Goal: Transaction & Acquisition: Purchase product/service

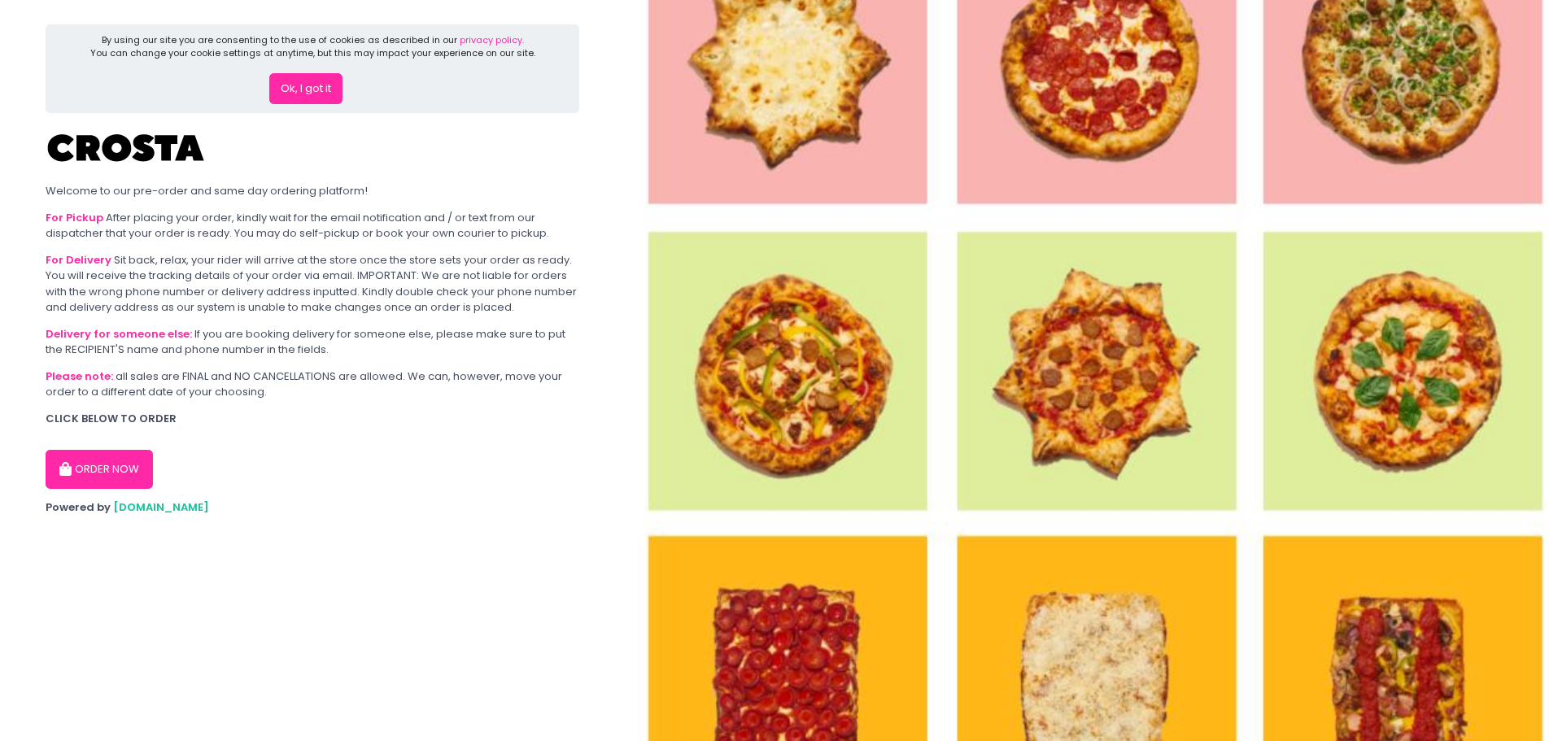
click at [123, 455] on button "ORDER NOW" at bounding box center [99, 469] width 107 height 39
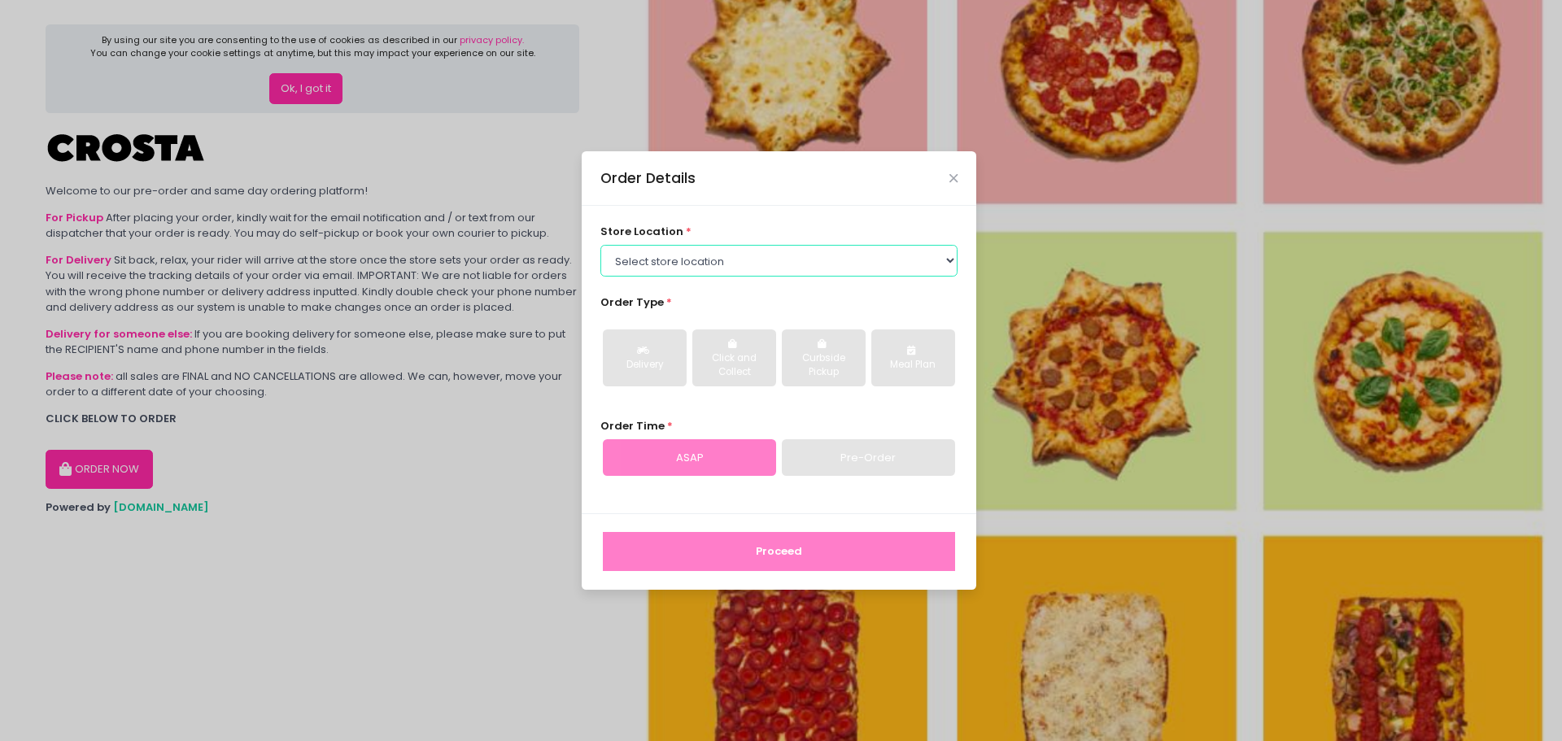
drag, startPoint x: 779, startPoint y: 250, endPoint x: 781, endPoint y: 269, distance: 18.9
click at [779, 249] on select "Select store location [PERSON_NAME] Pizza - [PERSON_NAME] Pizza - [GEOGRAPHIC_D…" at bounding box center [780, 260] width 358 height 31
select select "65090bae48156caed44a5eb4"
click at [601, 245] on select "Select store location [PERSON_NAME] Pizza - [PERSON_NAME] Pizza - [GEOGRAPHIC_D…" at bounding box center [780, 260] width 358 height 31
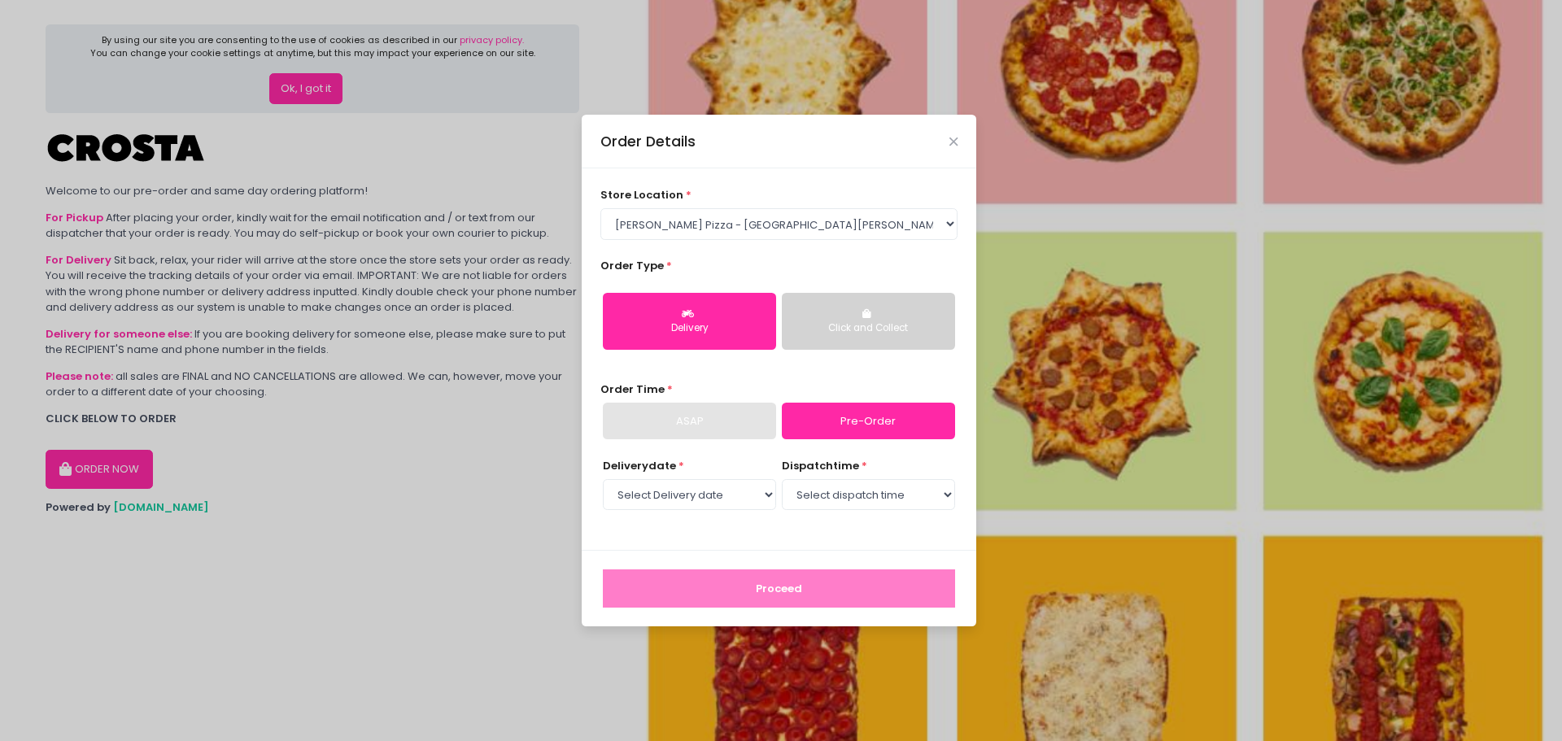
click at [689, 334] on div "Delivery" at bounding box center [689, 328] width 151 height 15
click at [679, 326] on div "Delivery" at bounding box center [689, 328] width 151 height 15
click at [820, 430] on link "Pre-Order" at bounding box center [868, 421] width 173 height 37
click at [700, 492] on select "Select Delivery date [DATE] [DATE] [DATE] [DATE] [DATE] [DATE]" at bounding box center [689, 494] width 173 height 31
select select "[DATE]"
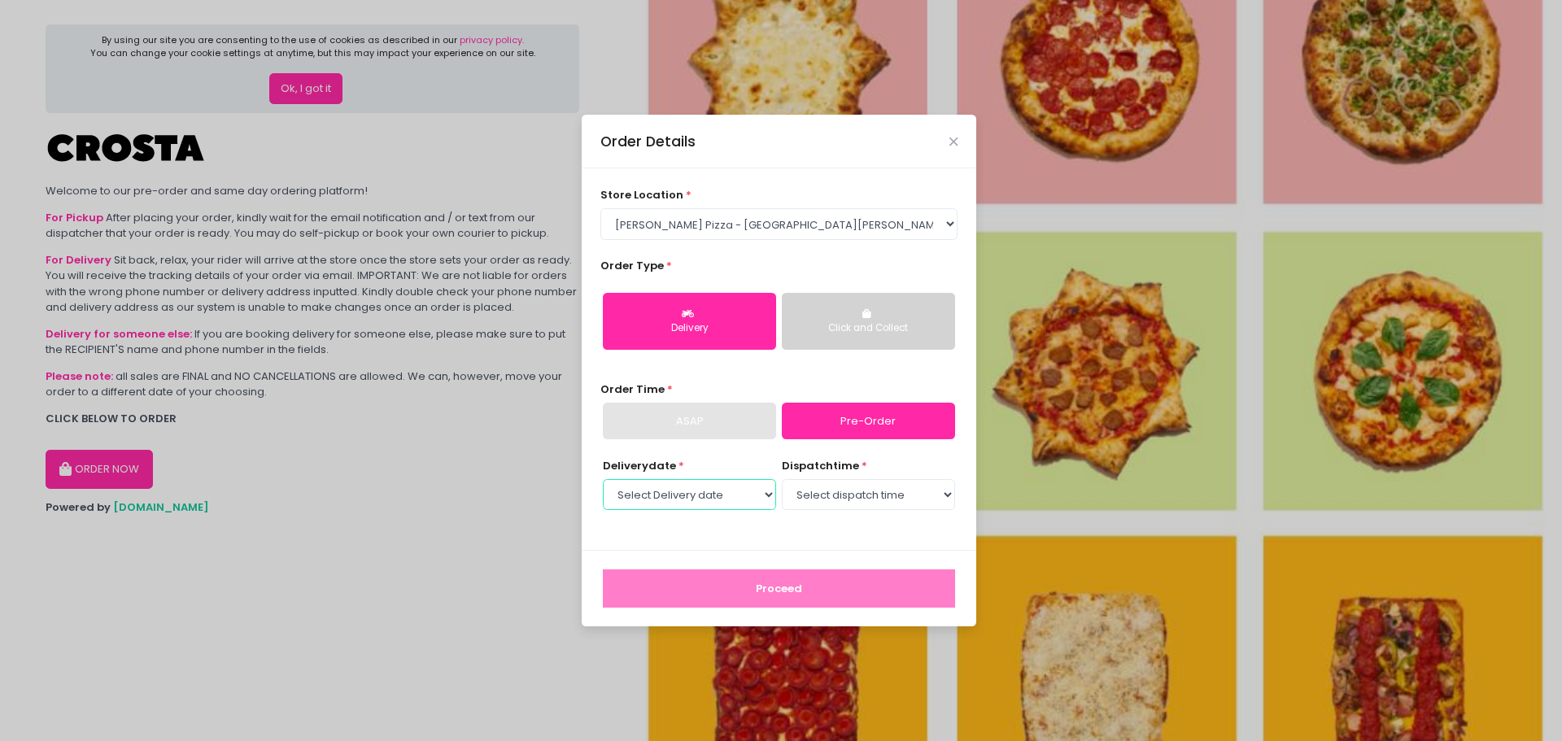
click at [603, 479] on select "Select Delivery date [DATE] [DATE] [DATE] [DATE] [DATE] [DATE]" at bounding box center [689, 494] width 173 height 31
click at [822, 501] on select "Select dispatch time 12:00 PM - 12:30 PM 12:30 PM - 01:00 PM 01:00 PM - 01:30 P…" at bounding box center [868, 494] width 173 height 31
select select "20:00"
click at [782, 479] on select "Select dispatch time 12:00 PM - 12:30 PM 12:30 PM - 01:00 PM 01:00 PM - 01:30 P…" at bounding box center [868, 494] width 173 height 31
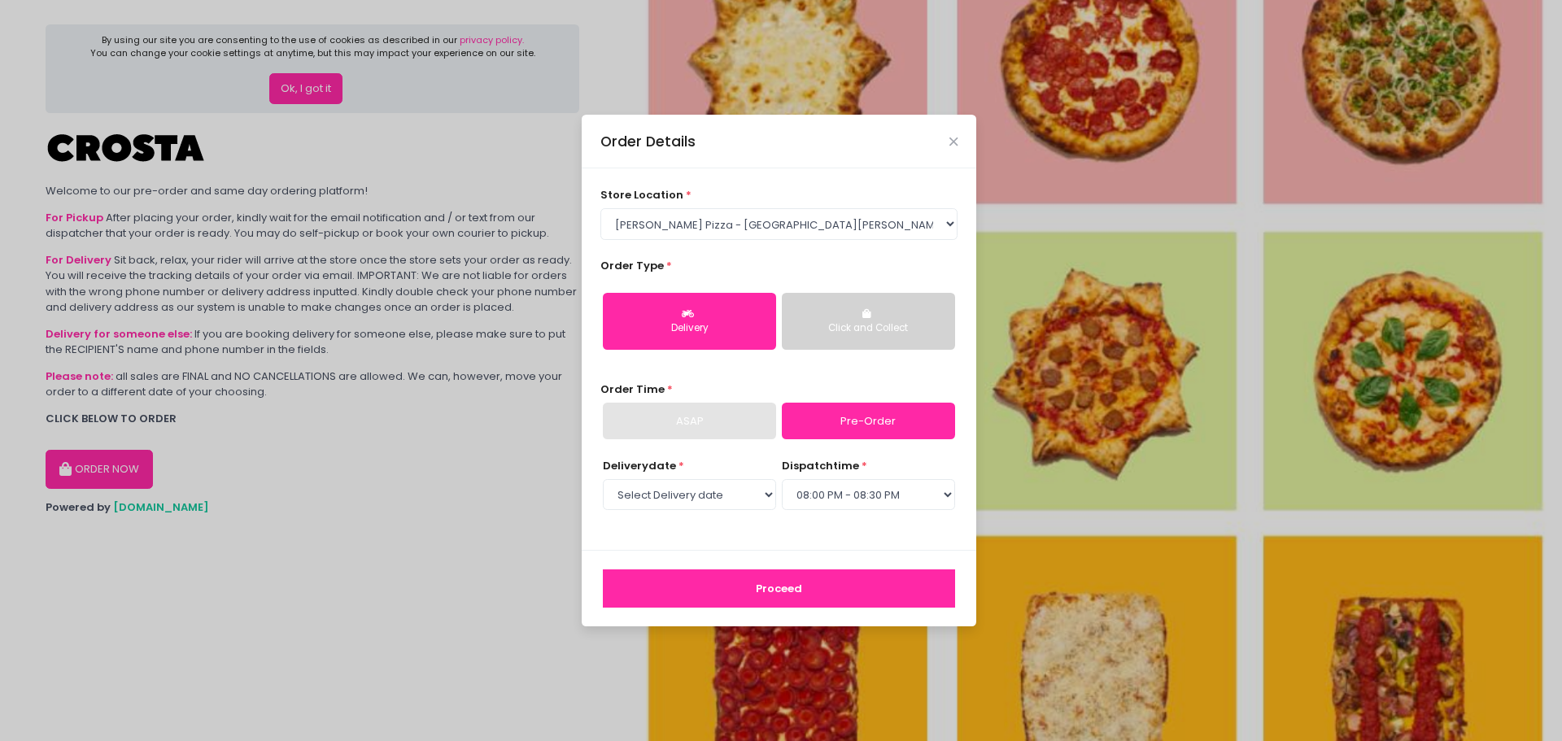
click at [766, 575] on button "Proceed" at bounding box center [779, 589] width 352 height 39
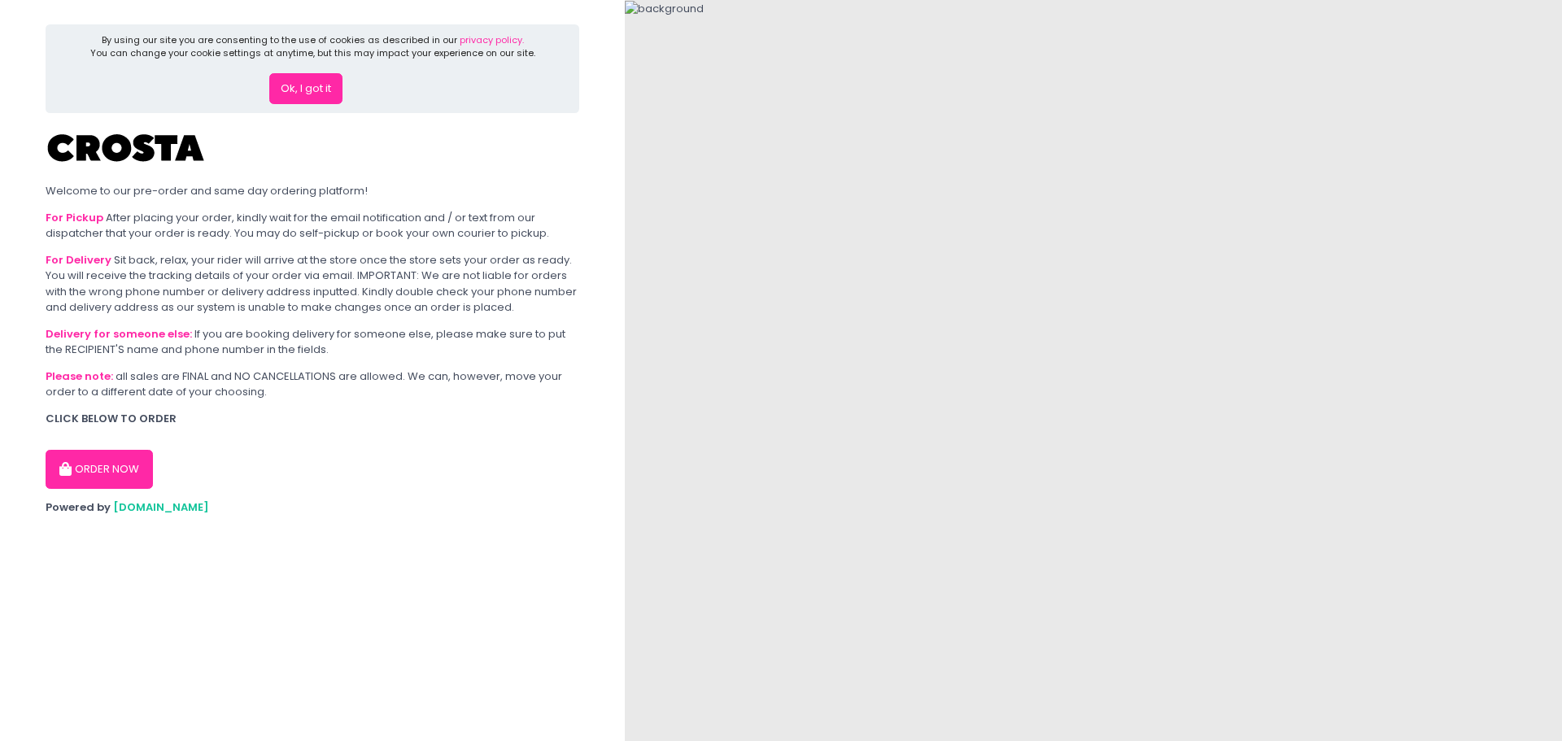
click at [131, 454] on button "ORDER NOW" at bounding box center [99, 469] width 107 height 39
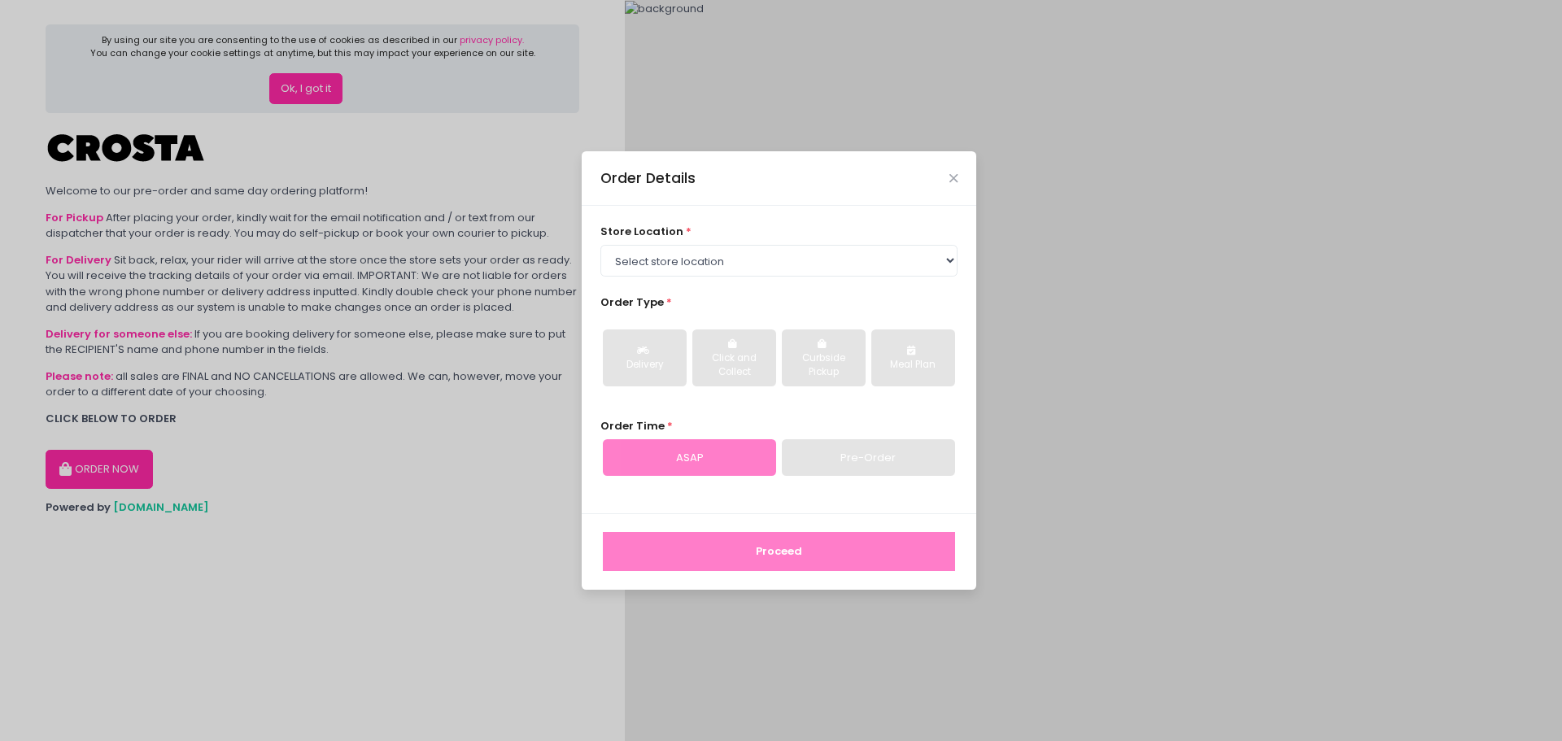
click at [714, 235] on div "store location * Select store location Crosta Pizza - Salcedo Crosta Pizza - Sa…" at bounding box center [780, 250] width 358 height 52
click at [886, 269] on select "Select store location [PERSON_NAME] Pizza - [PERSON_NAME] Pizza - [GEOGRAPHIC_D…" at bounding box center [780, 260] width 358 height 31
select select "5fabb2e53664a8677beaeb89"
click at [601, 245] on select "Select store location [PERSON_NAME] Pizza - [PERSON_NAME] Pizza - [GEOGRAPHIC_D…" at bounding box center [780, 260] width 358 height 31
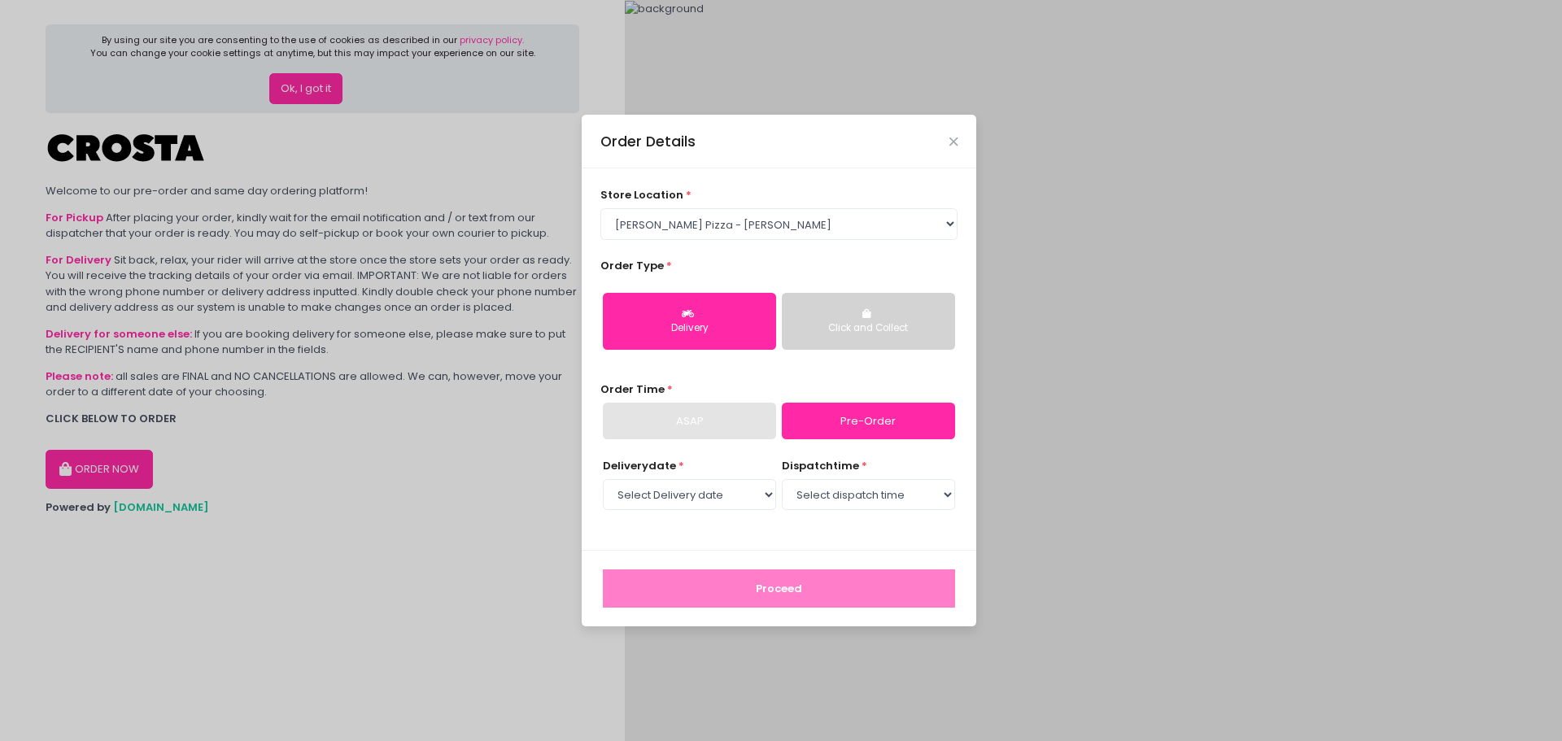
click at [869, 332] on div "Click and Collect" at bounding box center [868, 328] width 151 height 15
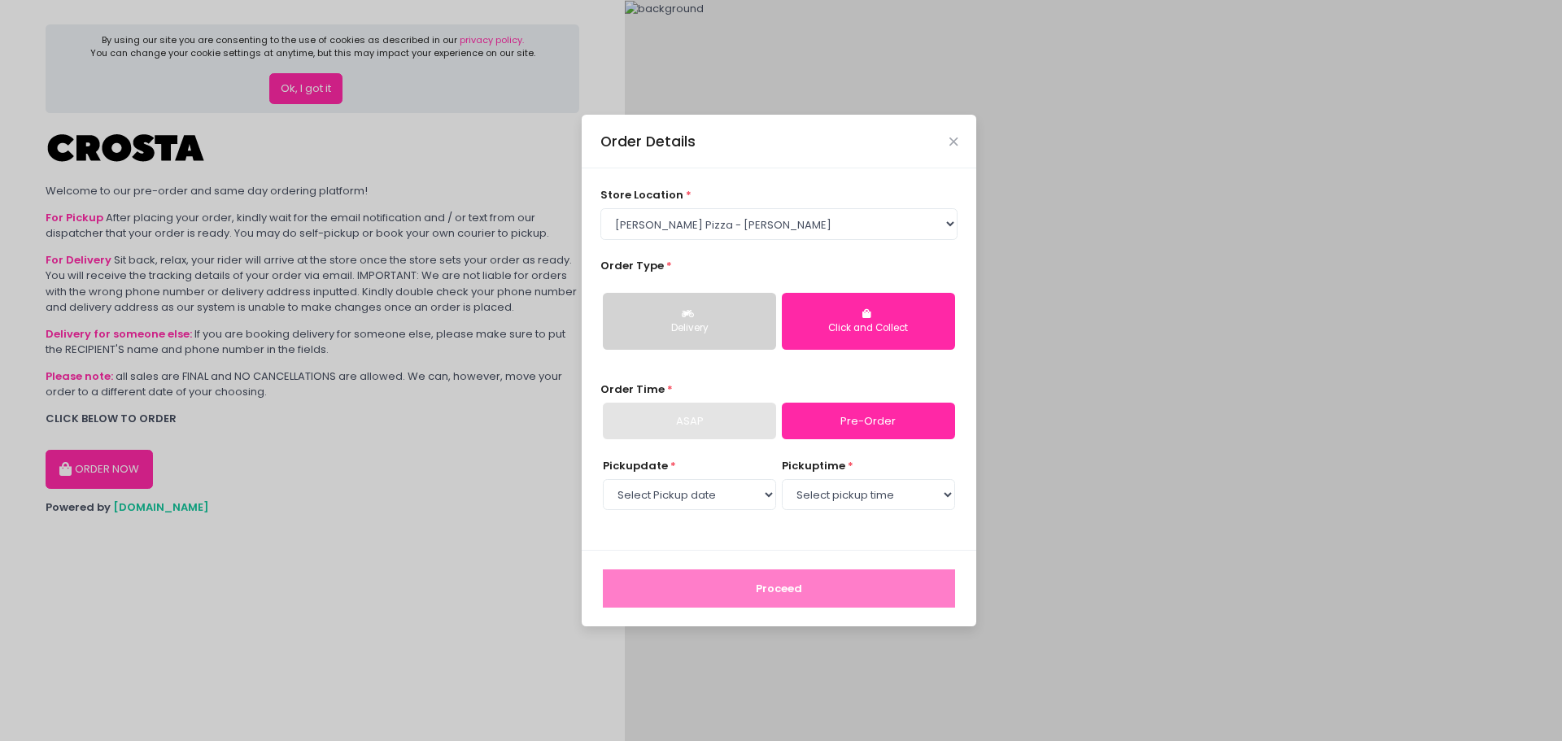
click at [862, 420] on link "Pre-Order" at bounding box center [868, 421] width 173 height 37
click at [738, 351] on div "Delivery Click and Collect" at bounding box center [780, 321] width 358 height 84
click at [819, 492] on select "Select pickup time" at bounding box center [868, 494] width 173 height 31
click at [829, 497] on select "Select pickup time" at bounding box center [868, 494] width 173 height 31
click at [711, 495] on select "Select Pickup date Wednesday, Sep 3rd Thursday, Sep 4th Friday, Sep 5th" at bounding box center [689, 494] width 173 height 31
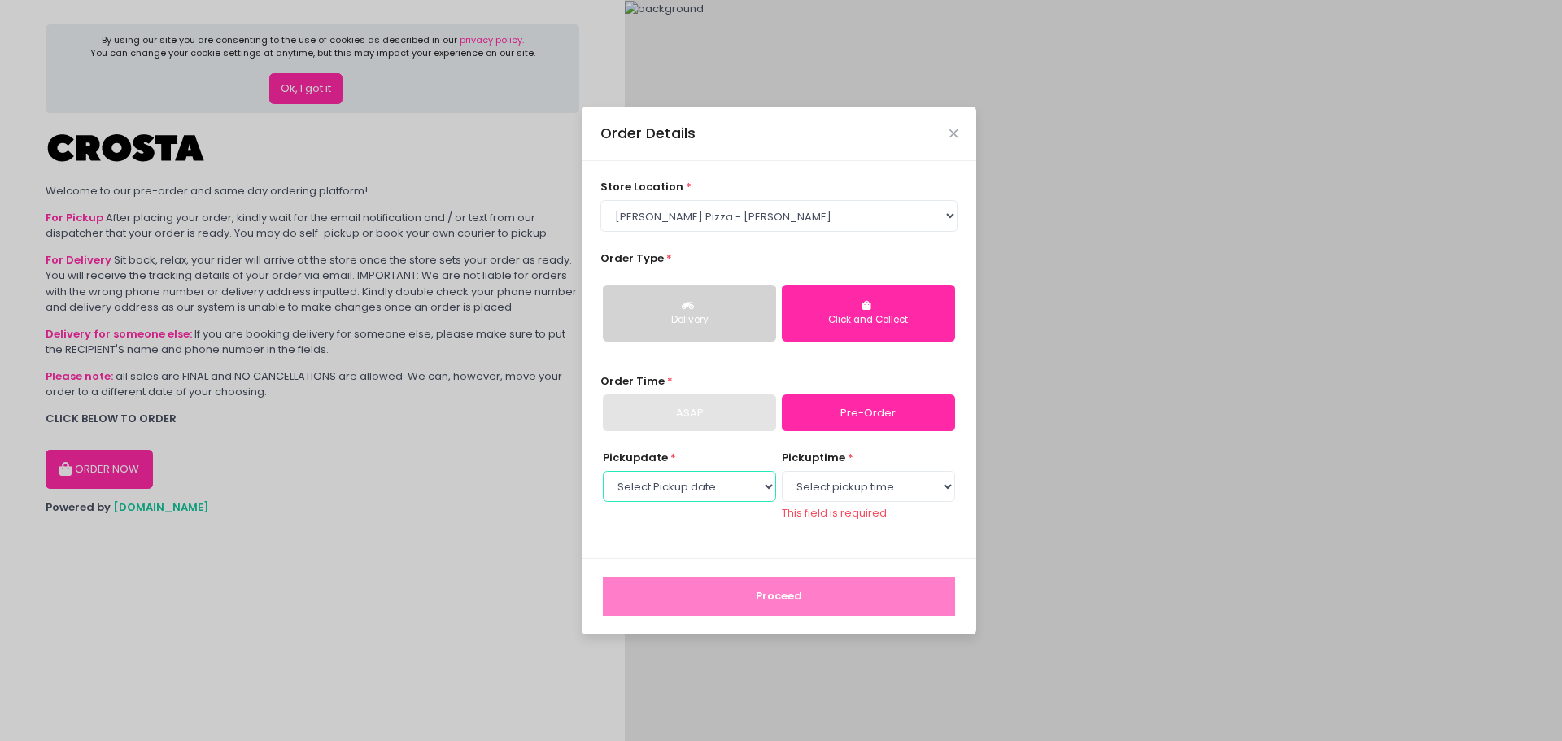
select select "2025-09-04"
click at [603, 478] on select "Select Pickup date Wednesday, Sep 3rd Thursday, Sep 4th Friday, Sep 5th" at bounding box center [689, 486] width 173 height 31
click at [835, 472] on select "Select pickup time 12:00 PM - 12:30 PM 12:30 PM - 01:00 PM 01:00 PM - 01:30 PM …" at bounding box center [868, 486] width 173 height 31
select select "14:00"
click at [782, 478] on select "Select pickup time 12:00 PM - 12:30 PM 12:30 PM - 01:00 PM 01:00 PM - 01:30 PM …" at bounding box center [868, 486] width 173 height 31
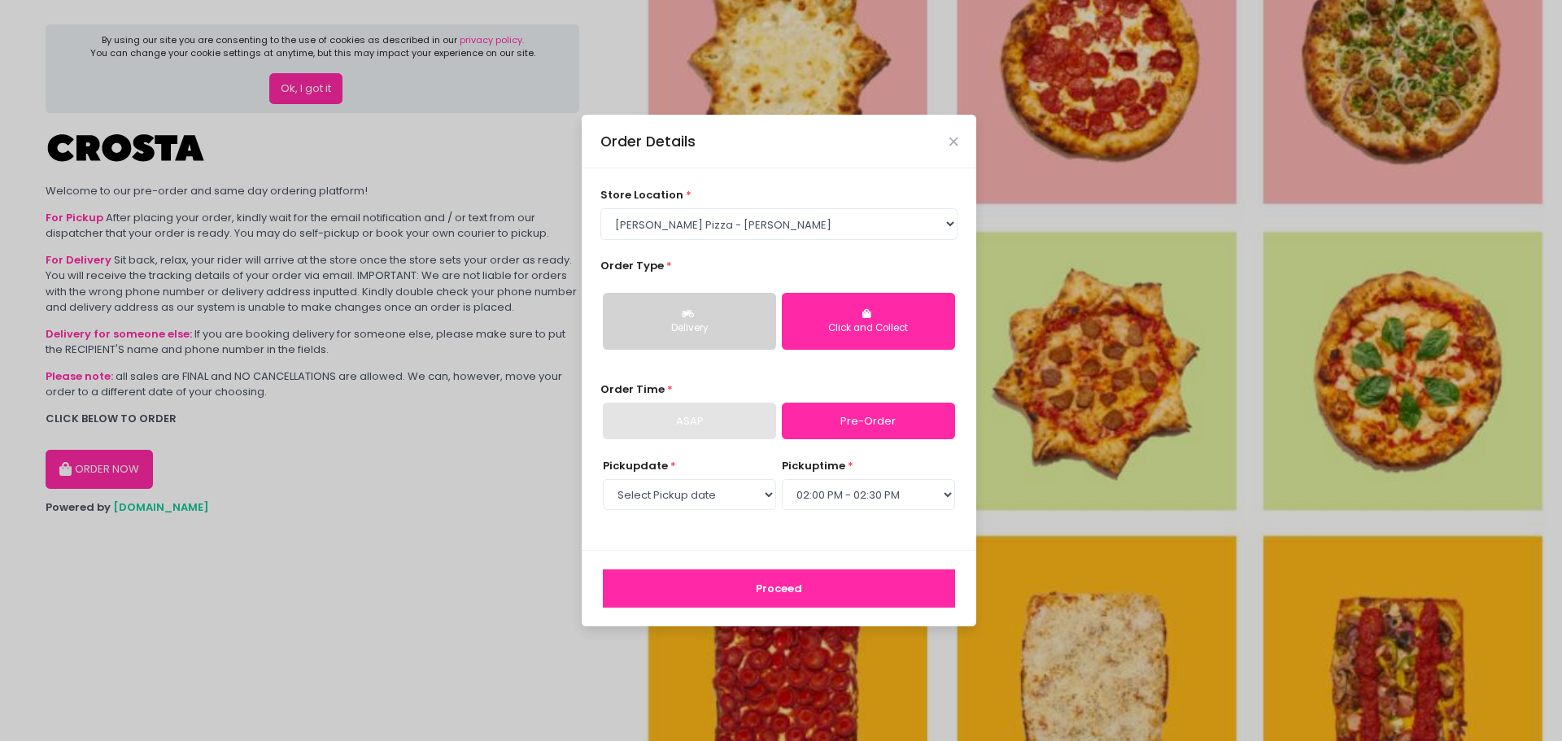
click at [862, 577] on button "Proceed" at bounding box center [779, 589] width 352 height 39
